Goal: Find specific page/section: Find specific page/section

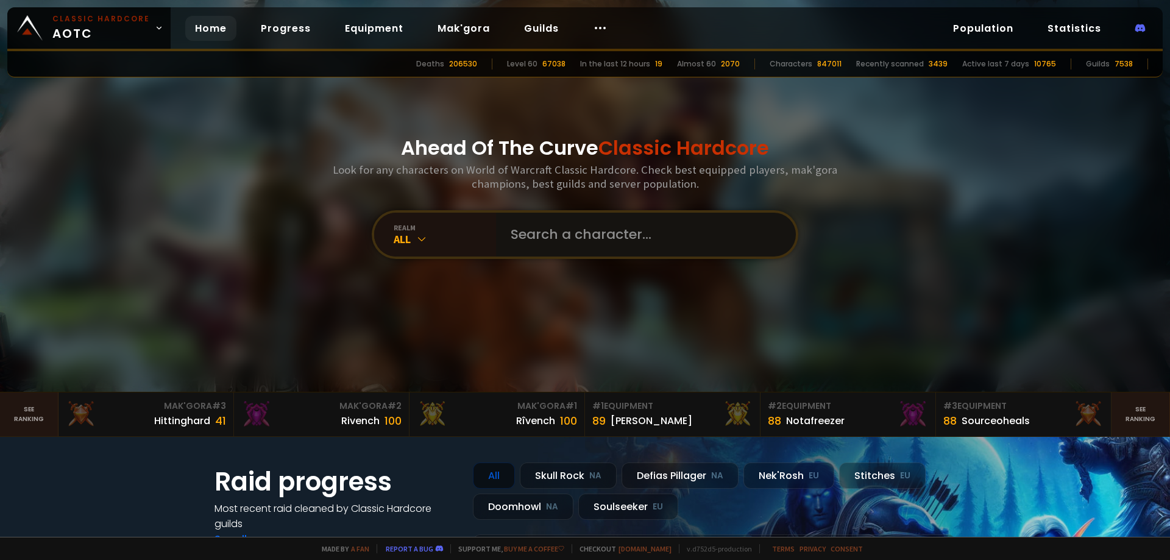
paste input "Loyalsværd"
type input "Loyalsværd"
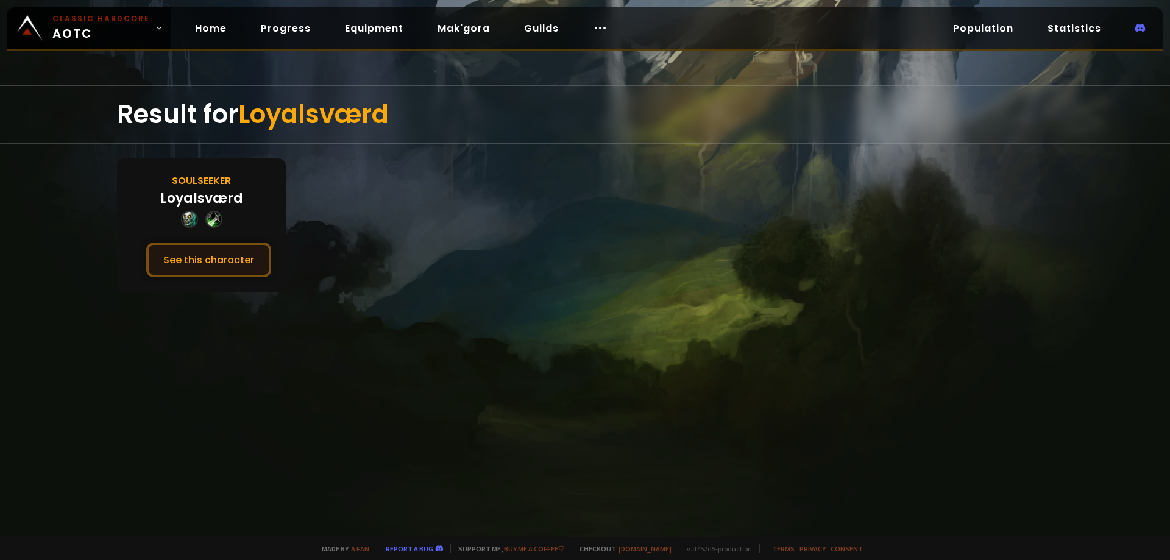
click at [224, 253] on button "See this character" at bounding box center [208, 260] width 125 height 35
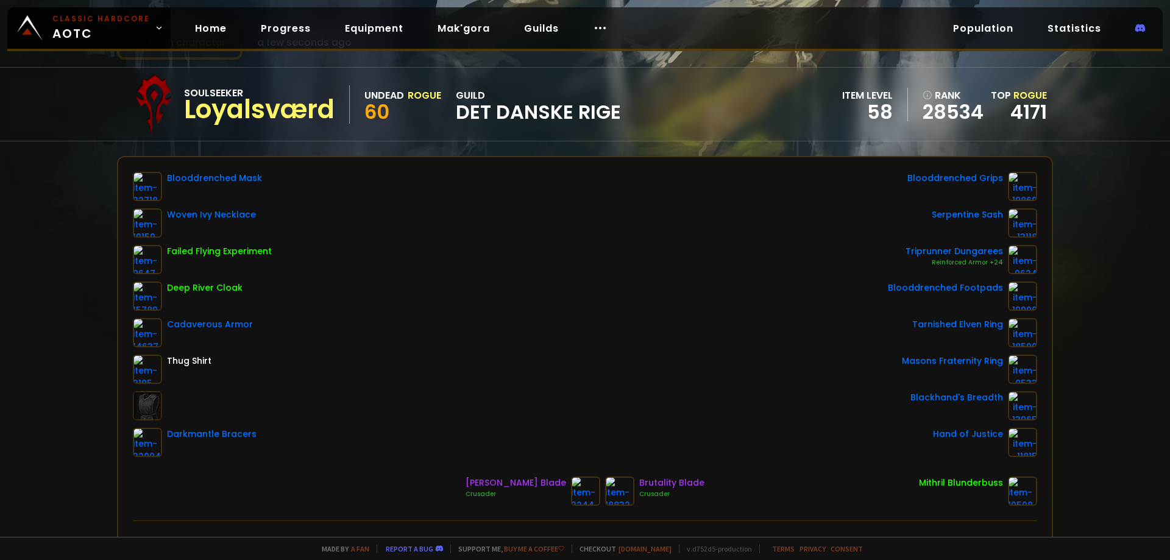
scroll to position [61, 0]
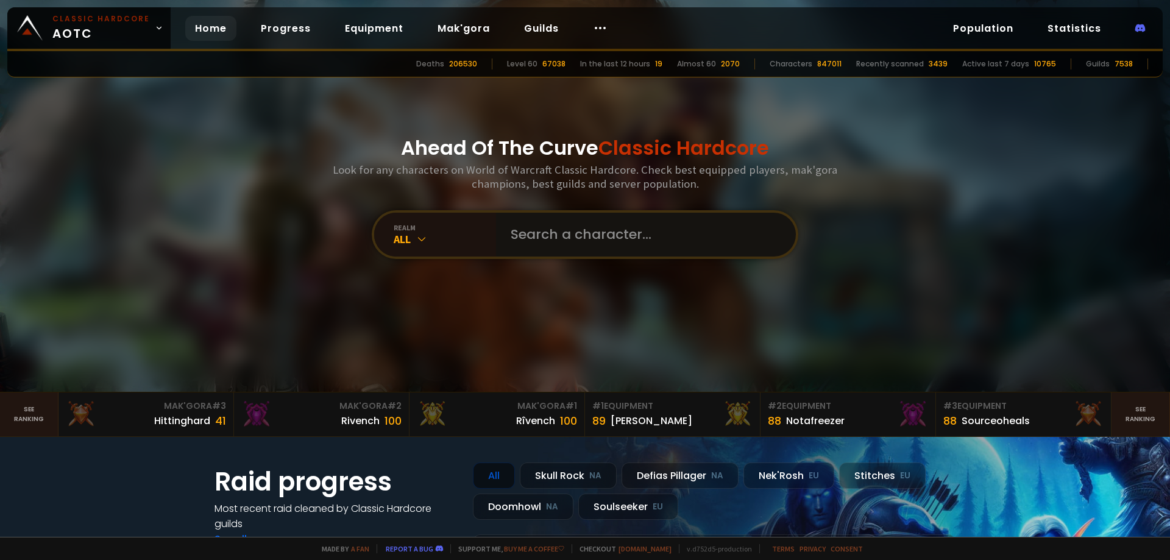
click at [548, 241] on input "text" at bounding box center [642, 235] width 278 height 44
paste input "Umbrela"
type input "Umbrela"
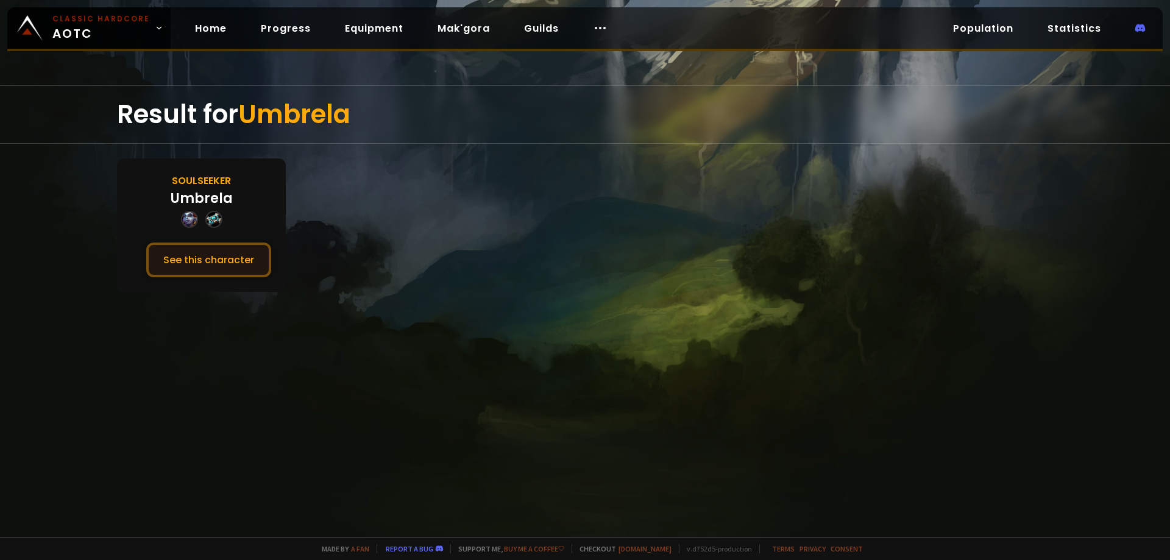
drag, startPoint x: 545, startPoint y: 241, endPoint x: 160, endPoint y: 250, distance: 385.8
click at [160, 250] on button "See this character" at bounding box center [208, 260] width 125 height 35
